Goal: Task Accomplishment & Management: Manage account settings

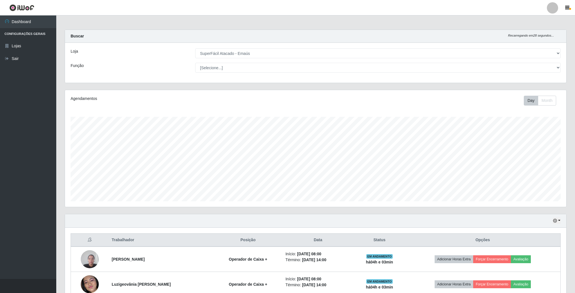
select select "407"
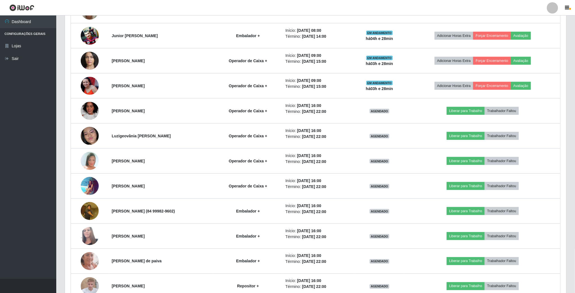
scroll to position [191, 0]
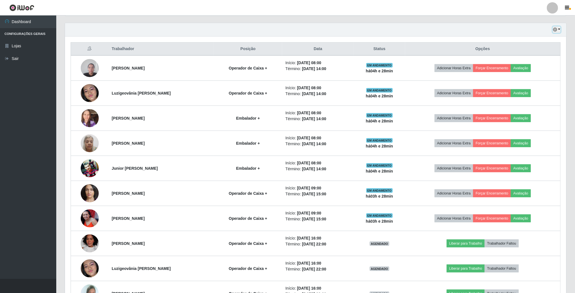
click at [556, 31] on icon "button" at bounding box center [555, 30] width 4 height 4
click at [534, 61] on button "3 dias" at bounding box center [537, 64] width 44 height 12
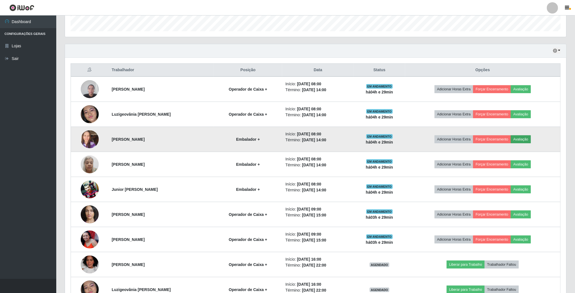
scroll to position [149, 0]
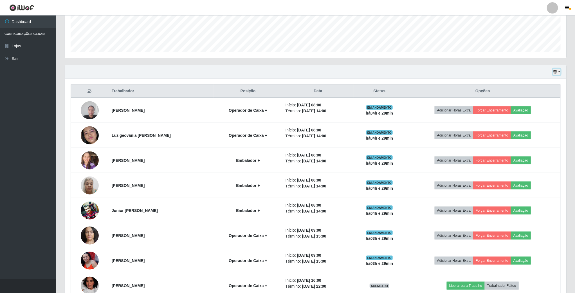
click at [557, 74] on icon "button" at bounding box center [555, 72] width 4 height 4
drag, startPoint x: 531, startPoint y: 121, endPoint x: 537, endPoint y: 111, distance: 11.3
click at [531, 121] on button "1 Semana" at bounding box center [537, 118] width 44 height 12
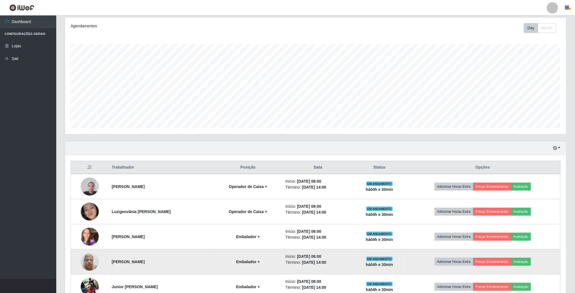
scroll to position [22, 0]
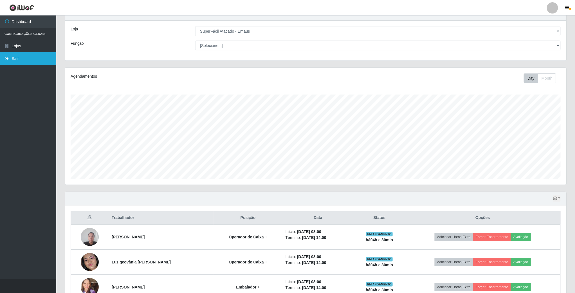
click at [21, 60] on link "Sair" at bounding box center [28, 58] width 56 height 13
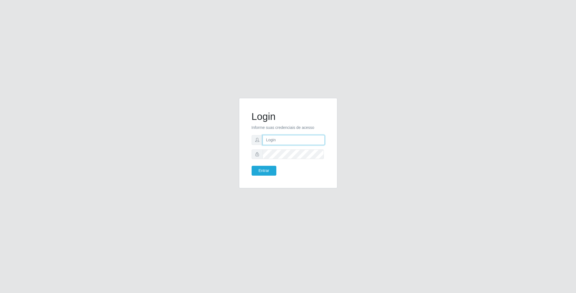
type input "[EMAIL_ADDRESS][DOMAIN_NAME]"
click at [269, 167] on button "Entrar" at bounding box center [264, 171] width 25 height 10
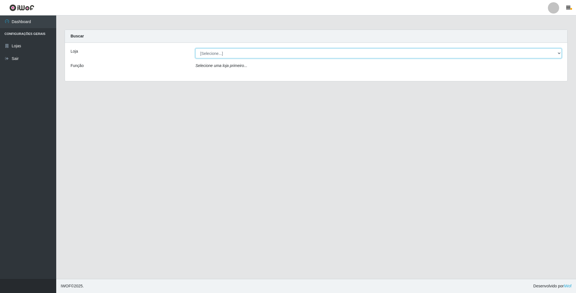
click at [211, 55] on select "[Selecione...] SuperFácil Atacado - Emaús" at bounding box center [378, 53] width 366 height 10
select select "407"
click at [195, 48] on select "[Selecione...] SuperFácil Atacado - Emaús" at bounding box center [378, 53] width 366 height 10
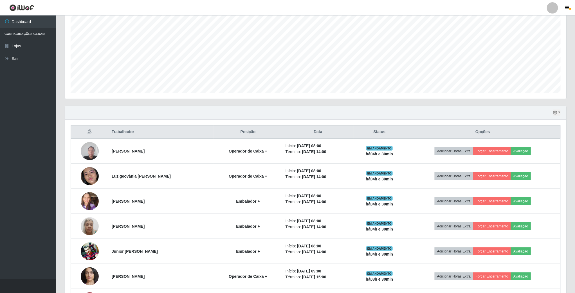
scroll to position [107, 0]
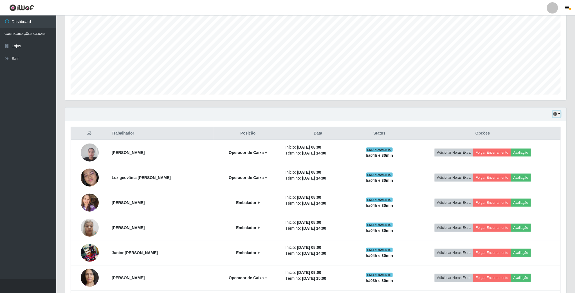
click at [558, 113] on button "button" at bounding box center [557, 114] width 8 height 6
click at [539, 148] on button "3 dias" at bounding box center [537, 148] width 44 height 12
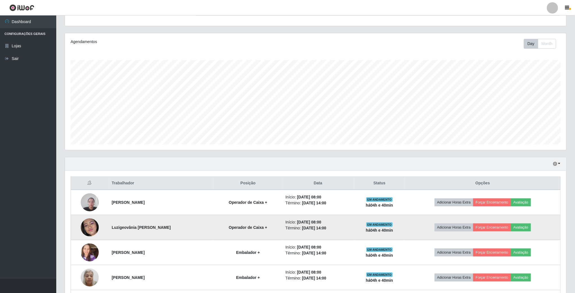
scroll to position [42, 0]
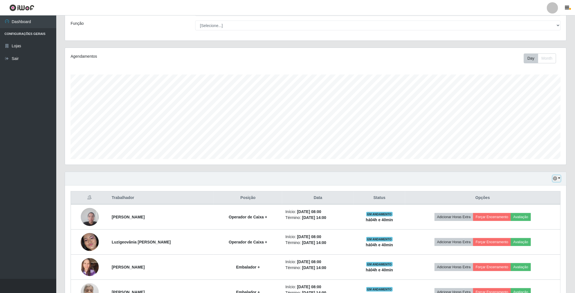
click at [555, 178] on icon "button" at bounding box center [555, 178] width 4 height 4
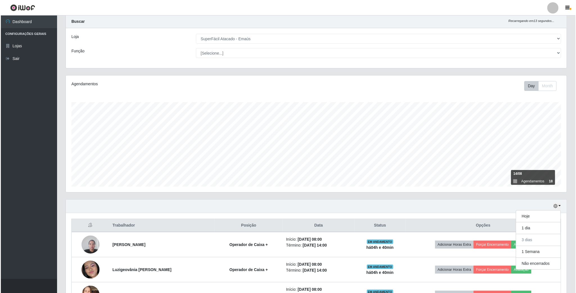
scroll to position [0, 0]
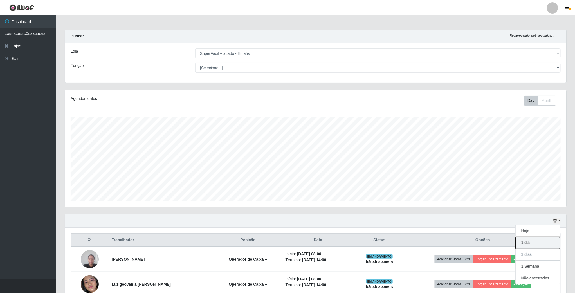
click at [539, 241] on button "1 dia" at bounding box center [537, 243] width 44 height 12
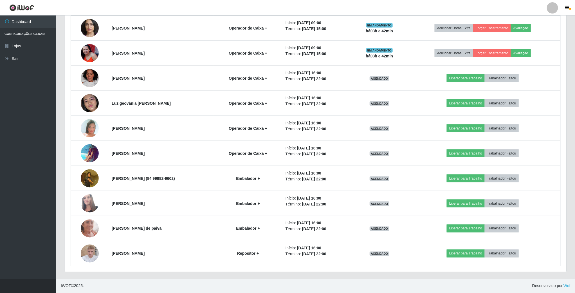
scroll to position [360, 0]
